Goal: Information Seeking & Learning: Find specific page/section

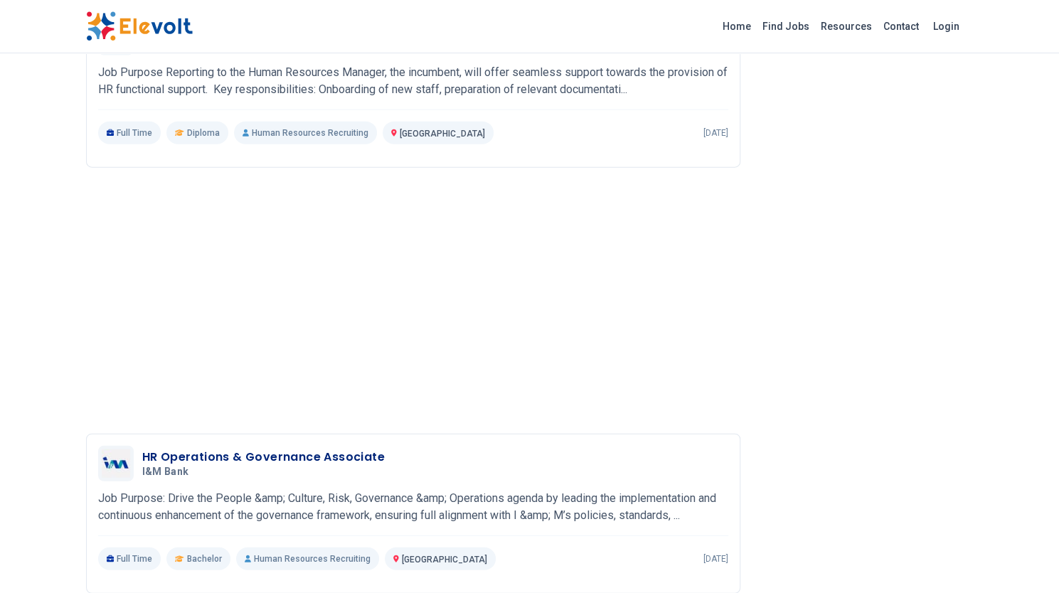
scroll to position [1778, 0]
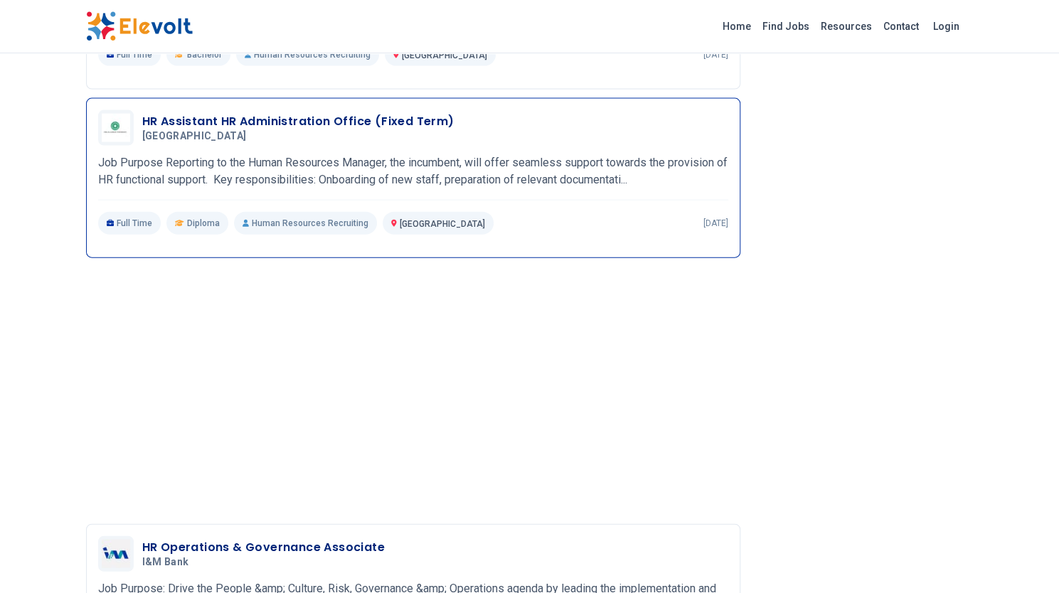
click at [211, 134] on span "[GEOGRAPHIC_DATA]" at bounding box center [194, 136] width 105 height 13
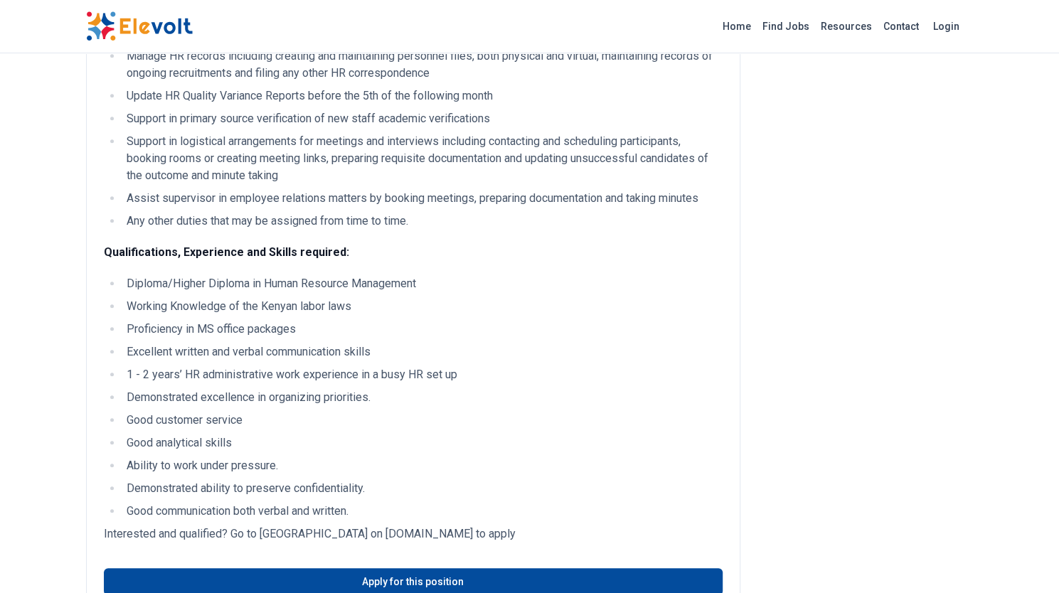
scroll to position [569, 0]
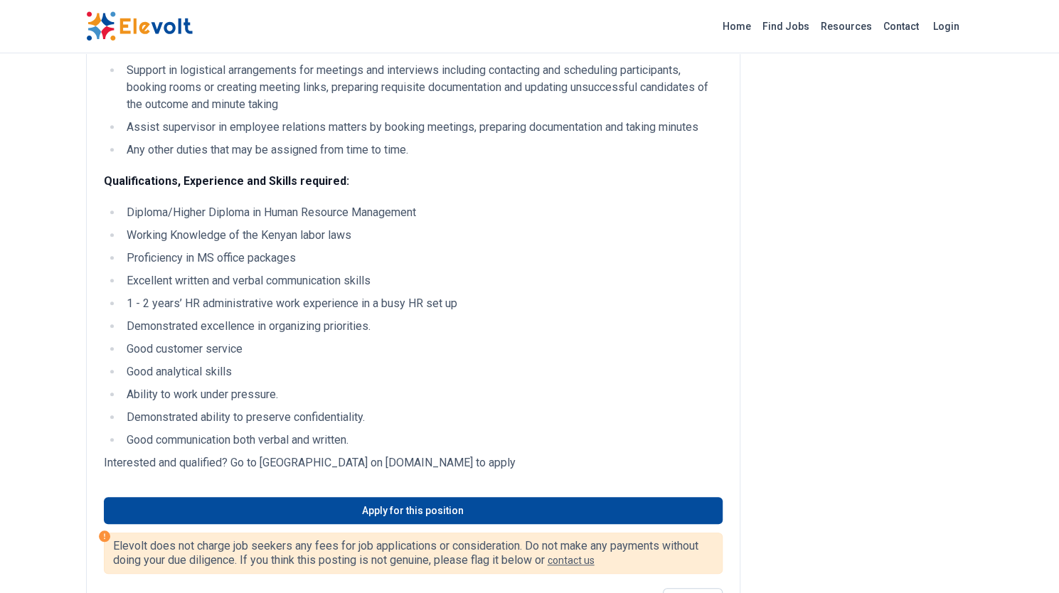
drag, startPoint x: 428, startPoint y: 462, endPoint x: 489, endPoint y: 465, distance: 60.5
click at [491, 466] on p "Interested and qualified? Go to Aga Khan University Hospital on aku.taleo.net t…" at bounding box center [413, 463] width 619 height 17
click at [484, 420] on li "Demonstrated ability to preserve confidentiality." at bounding box center [422, 417] width 600 height 17
drag, startPoint x: 424, startPoint y: 462, endPoint x: 490, endPoint y: 465, distance: 66.2
click at [490, 465] on p "Interested and qualified? Go to Aga Khan University Hospital on aku.taleo.net t…" at bounding box center [413, 463] width 619 height 17
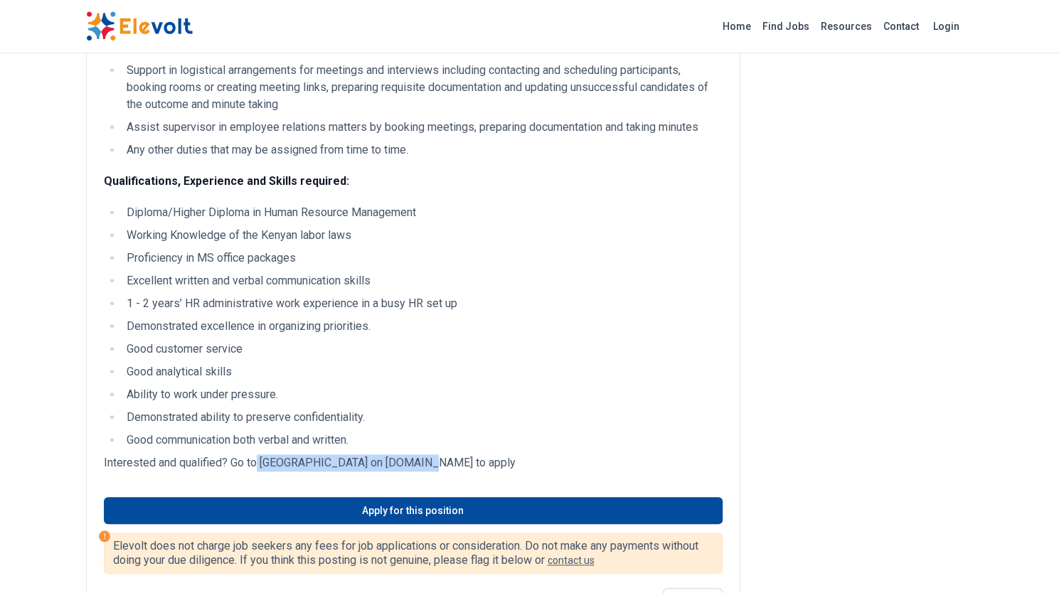
drag, startPoint x: 255, startPoint y: 465, endPoint x: 408, endPoint y: 460, distance: 153.0
click at [408, 460] on p "Interested and qualified? Go to Aga Khan University Hospital on aku.taleo.net t…" at bounding box center [413, 463] width 619 height 17
